Goal: Transaction & Acquisition: Purchase product/service

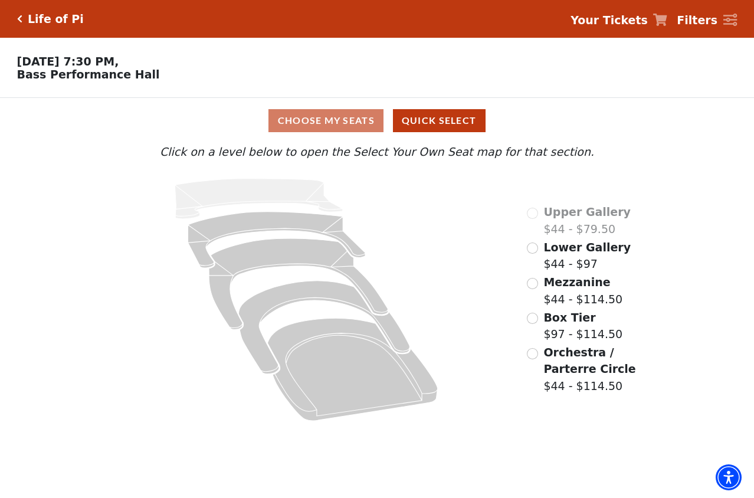
click at [729, 22] on icon at bounding box center [730, 20] width 14 height 13
click at [713, 16] on strong "Filters" at bounding box center [697, 20] width 41 height 13
click at [729, 17] on icon at bounding box center [730, 20] width 14 height 13
click at [579, 254] on span "Lower Gallery" at bounding box center [586, 247] width 87 height 13
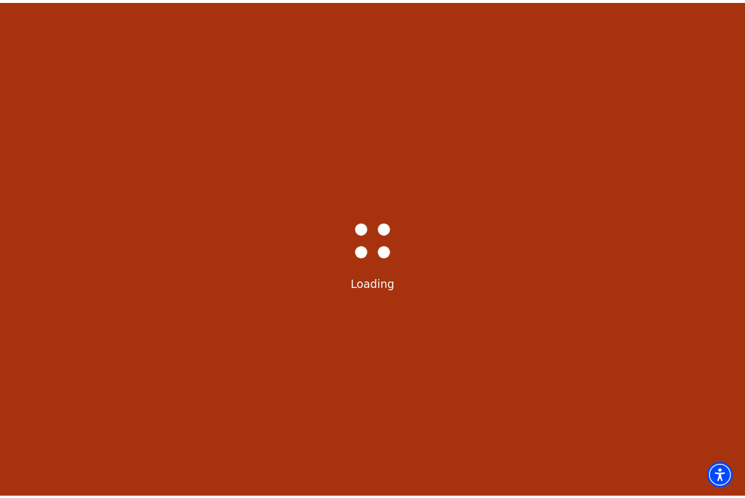
scroll to position [55, 0]
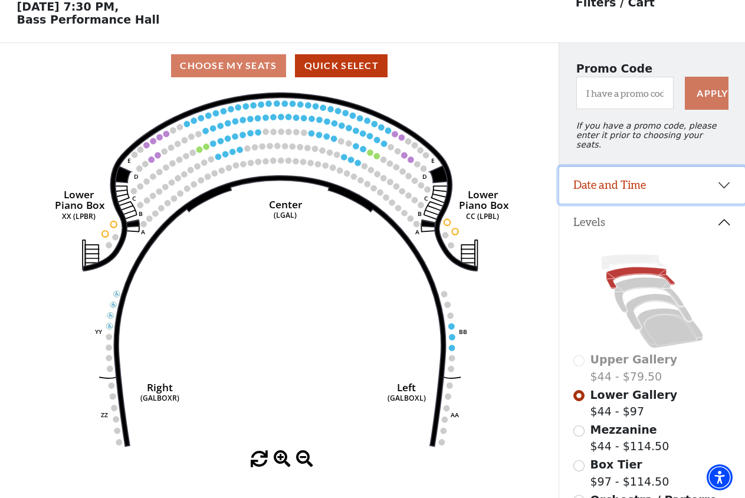
click at [668, 182] on button "Date and Time" at bounding box center [652, 185] width 186 height 37
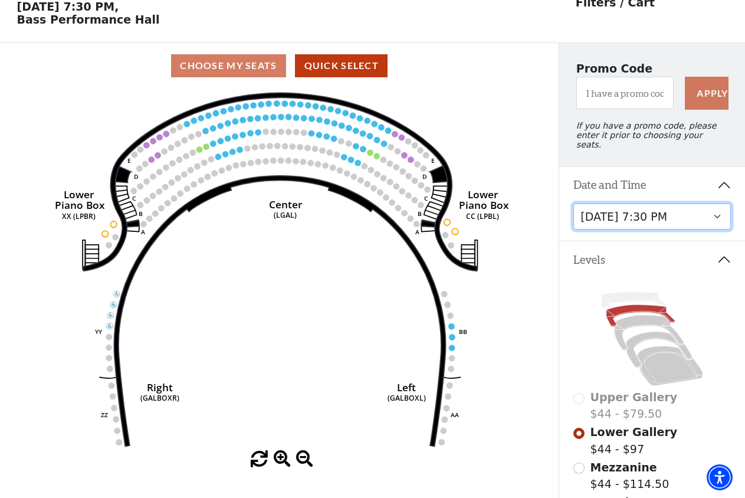
click at [654, 218] on select "[DATE] 7:30 PM [DATE] 7:30 PM [DATE] 7:30 PM [DATE] 7:30 PM [DATE] 1:30 PM [DAT…" at bounding box center [652, 217] width 158 height 27
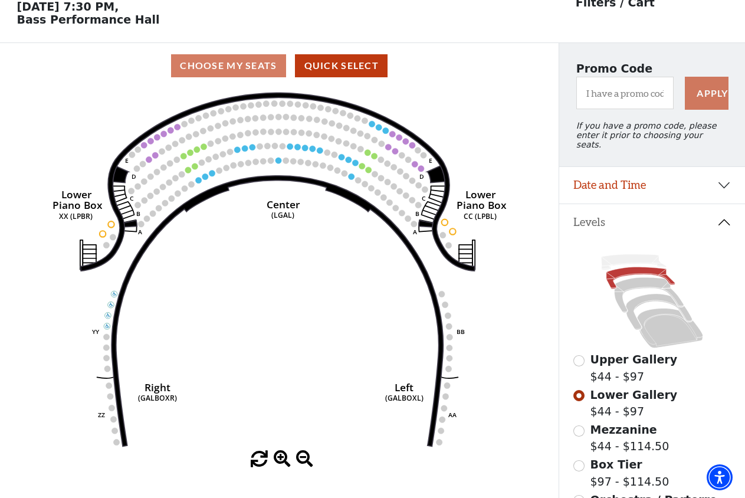
click at [604, 356] on span "Upper Gallery" at bounding box center [634, 359] width 87 height 13
click at [578, 361] on input "Upper Gallery$44 - $97\a" at bounding box center [578, 360] width 11 height 11
radio input "true"
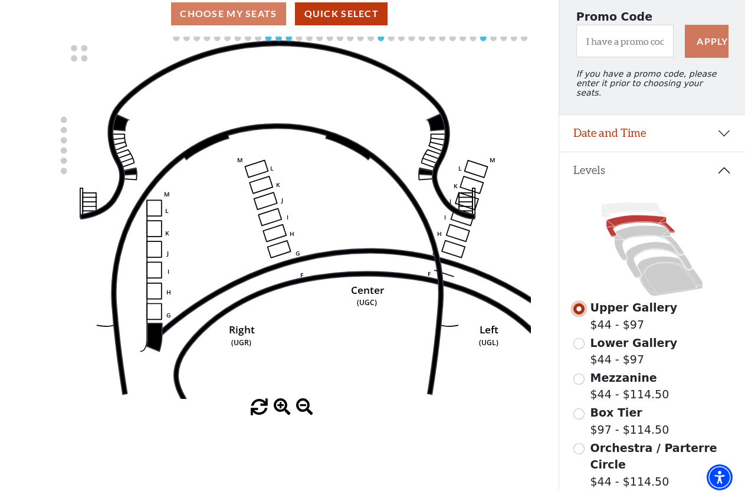
scroll to position [0, 0]
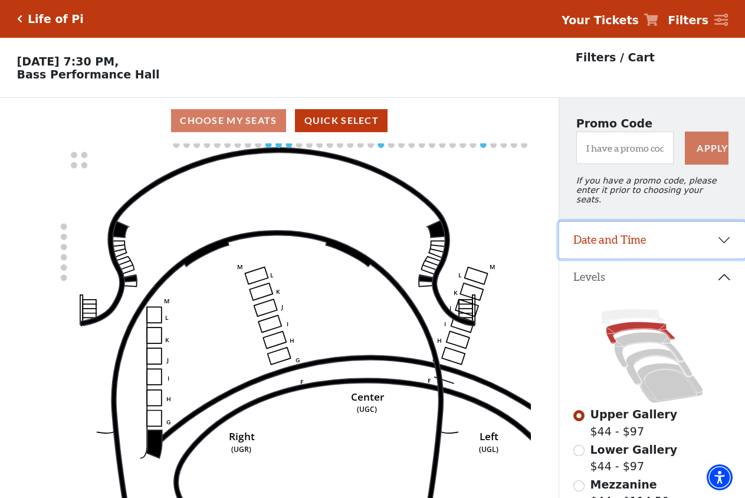
click at [640, 244] on button "Date and Time" at bounding box center [652, 240] width 186 height 37
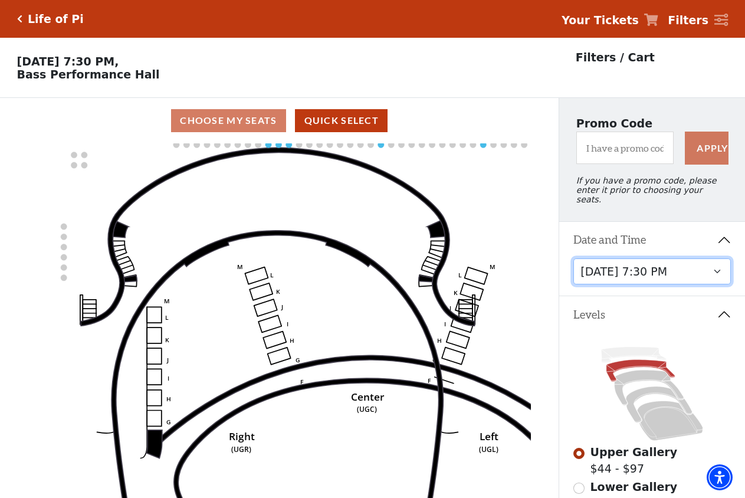
click at [647, 276] on select "[DATE] 7:30 PM [DATE] 7:30 PM [DATE] 7:30 PM [DATE] 7:30 PM [DATE] 1:30 PM [DAT…" at bounding box center [652, 271] width 158 height 27
select select "6213"
click at [573, 258] on select "[DATE] 7:30 PM [DATE] 7:30 PM [DATE] 7:30 PM [DATE] 7:30 PM [DATE] 1:30 PM [DAT…" at bounding box center [652, 271] width 158 height 27
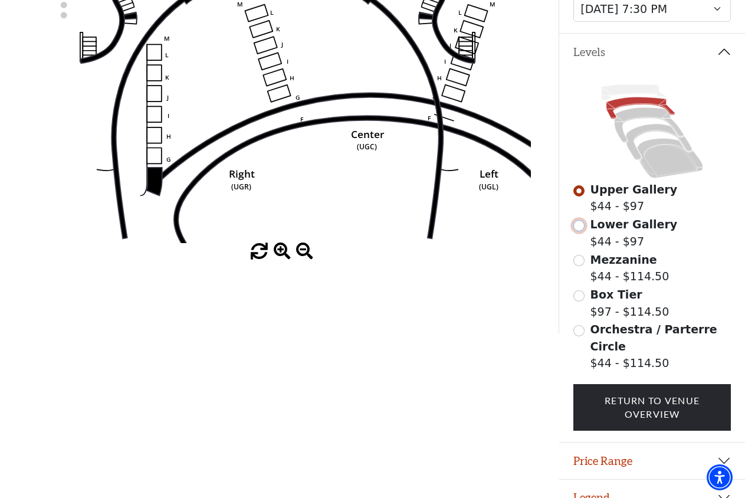
click at [582, 222] on input "Lower Gallery$44 - $97\a" at bounding box center [578, 225] width 11 height 11
radio input "true"
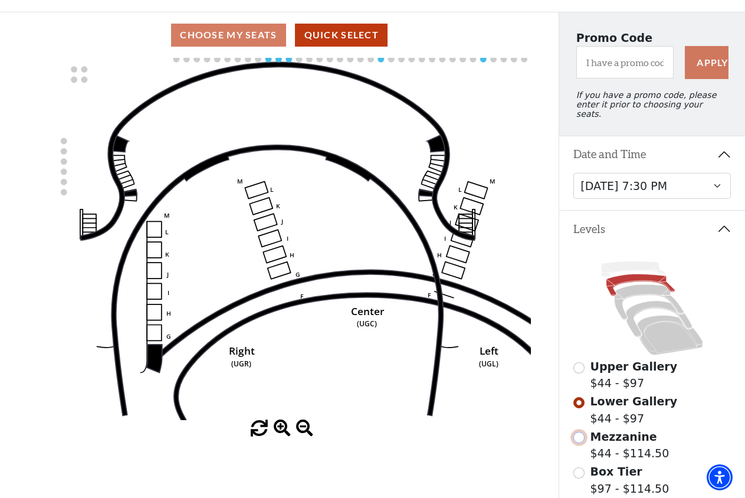
click at [582, 437] on div "Upper Gallery $44 - $97 Lower Gallery $44 - $97 Mezzanine $44 - $114.50 Box Tie…" at bounding box center [652, 433] width 186 height 372
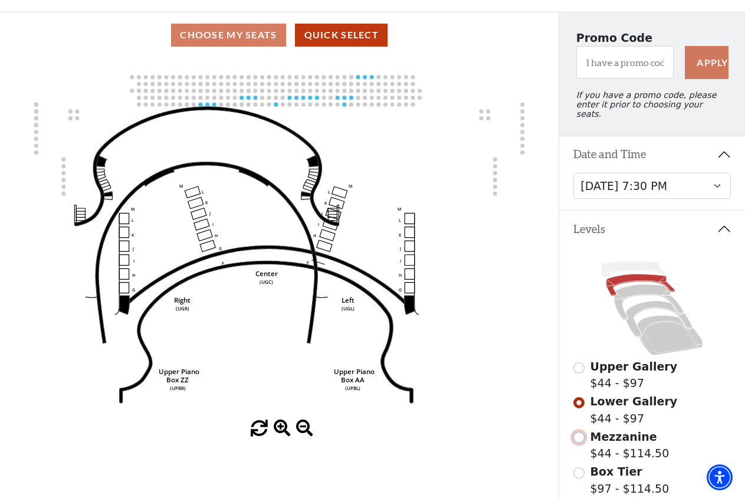
scroll to position [55, 0]
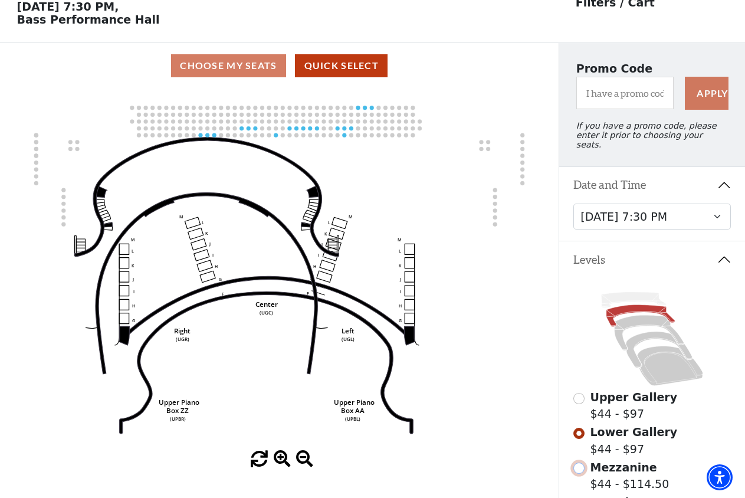
click at [576, 471] on input "Mezzanine$44 - $114.50\a" at bounding box center [578, 468] width 11 height 11
radio input "true"
click at [645, 215] on select "[DATE] 7:30 PM [DATE] 7:30 PM [DATE] 7:30 PM [DATE] 7:30 PM [DATE] 1:30 PM [DAT…" at bounding box center [652, 217] width 158 height 27
select select "6214"
click at [573, 204] on select "[DATE] 7:30 PM [DATE] 7:30 PM [DATE] 7:30 PM [DATE] 7:30 PM [DATE] 1:30 PM [DAT…" at bounding box center [652, 217] width 158 height 27
